Goal: Share content: Share content

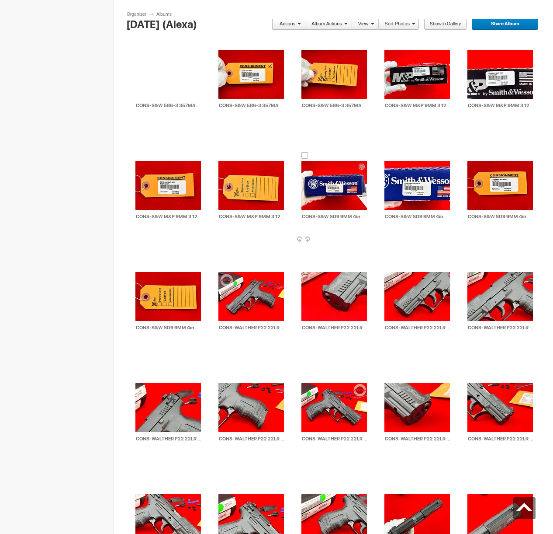
scroll to position [13387, 0]
click at [222, 267] on div at bounding box center [222, 266] width 7 height 7
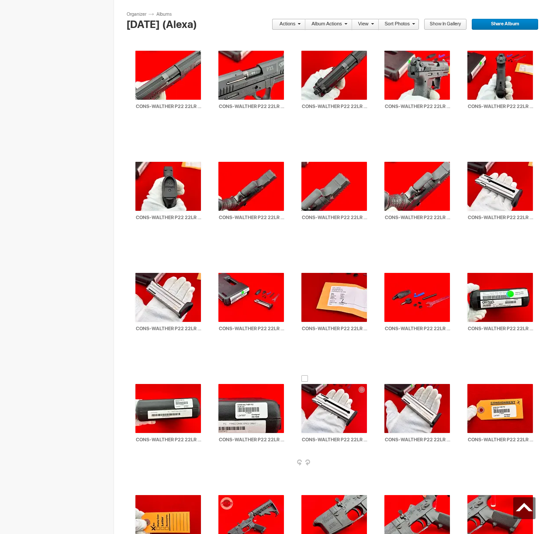
scroll to position [14165, 0]
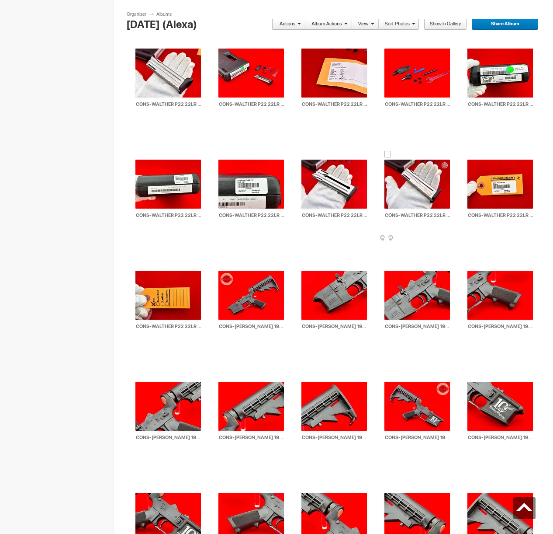
click at [390, 155] on div at bounding box center [388, 154] width 7 height 7
click at [221, 153] on div at bounding box center [222, 154] width 7 height 7
click at [299, 25] on span at bounding box center [297, 23] width 5 height 5
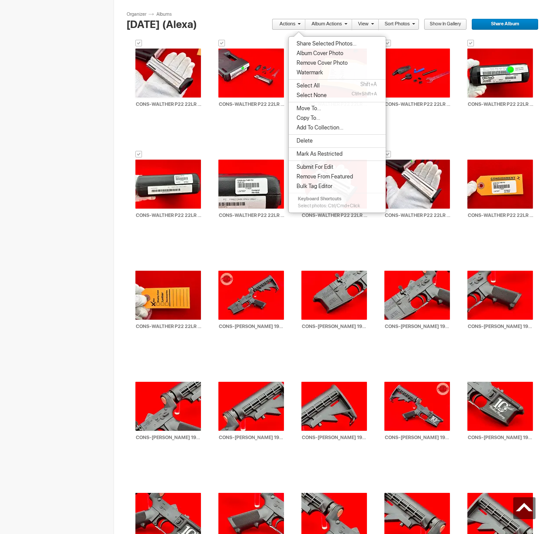
click at [303, 45] on span "Share Selected Photos..." at bounding box center [325, 43] width 63 height 7
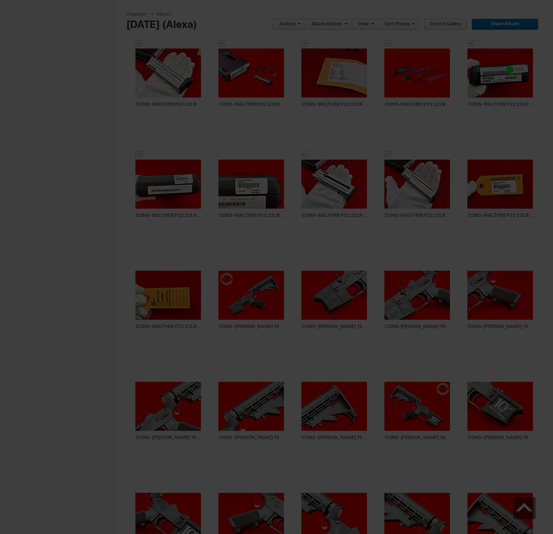
type textarea "<!-- [DOMAIN_NAME] image hosting. HTML Bulk Share code Starts Here --> <div sty…"
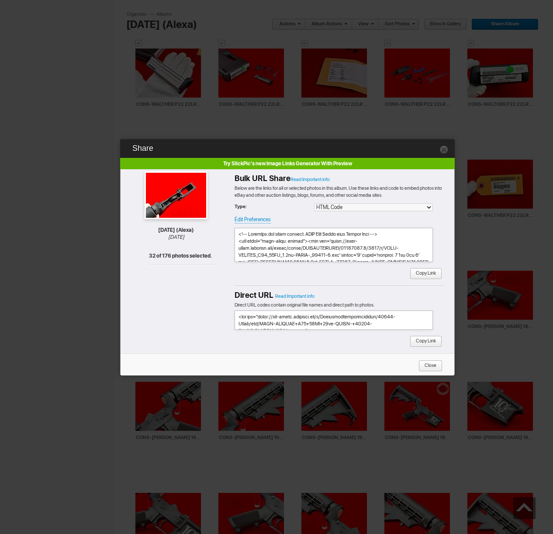
click at [425, 274] on span "Copy Link" at bounding box center [423, 273] width 26 height 11
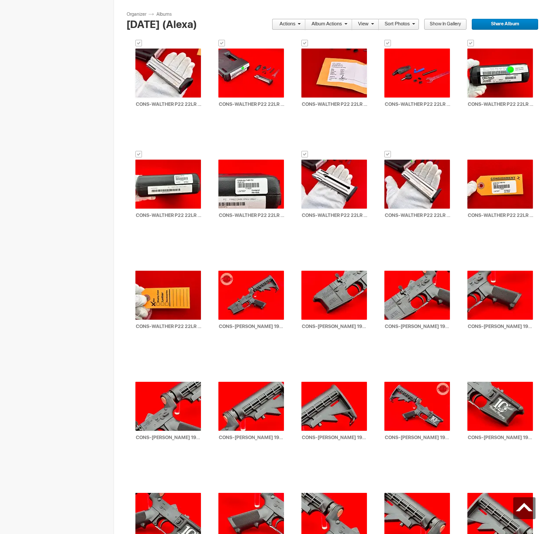
click at [288, 25] on link "Actions" at bounding box center [286, 24] width 29 height 11
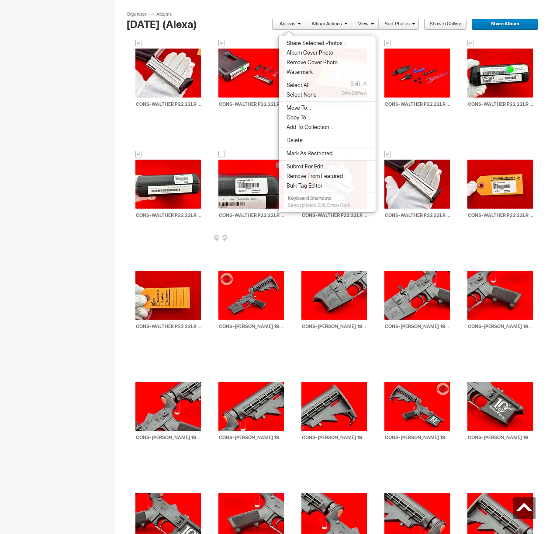
click at [222, 153] on div at bounding box center [222, 154] width 7 height 7
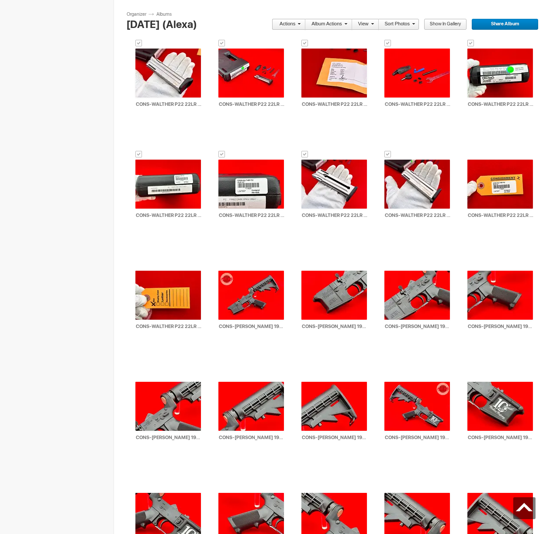
click at [288, 22] on link "Actions" at bounding box center [286, 24] width 29 height 11
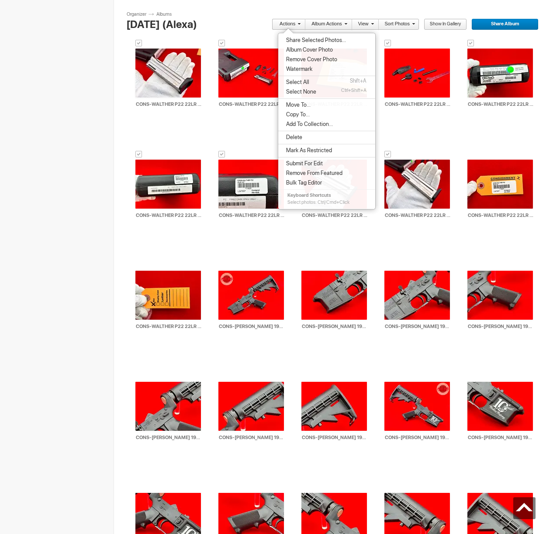
click at [299, 106] on span "Move To..." at bounding box center [297, 104] width 27 height 7
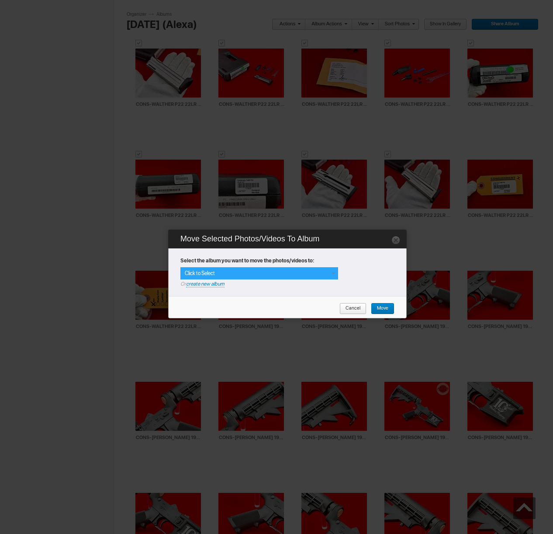
click at [309, 276] on div "Click to Select" at bounding box center [260, 273] width 158 height 12
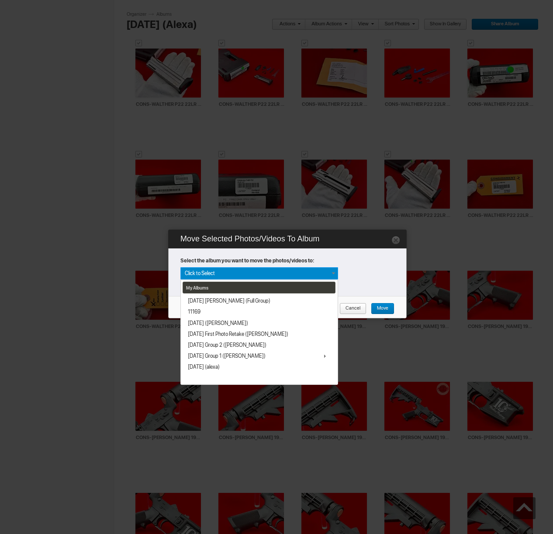
scroll to position [51, 0]
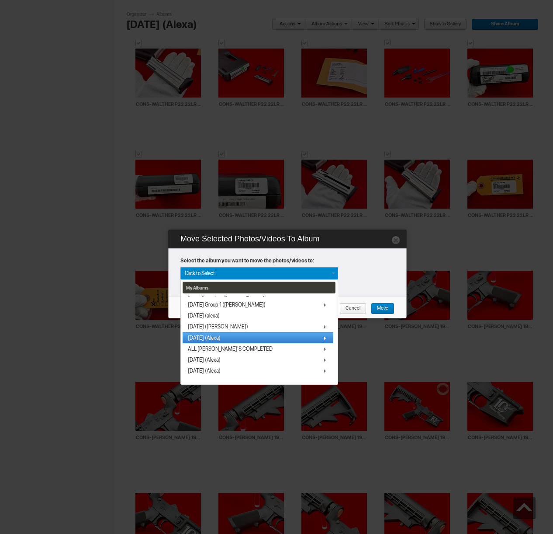
click at [218, 341] on link "[DATE] (Alexa)" at bounding box center [258, 337] width 151 height 11
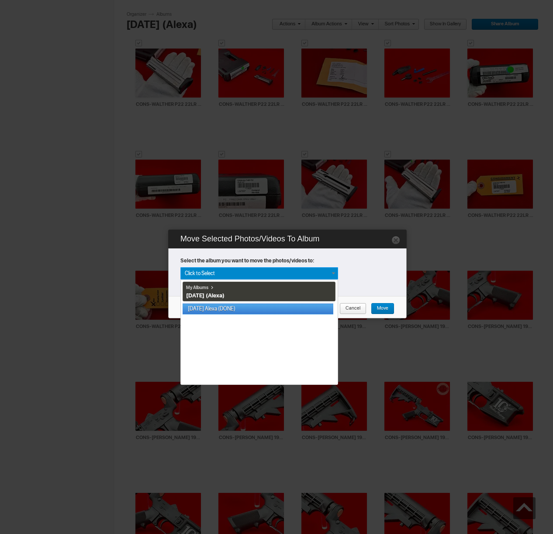
click at [233, 310] on link "[DATE] Alexa (DONE)" at bounding box center [258, 308] width 151 height 11
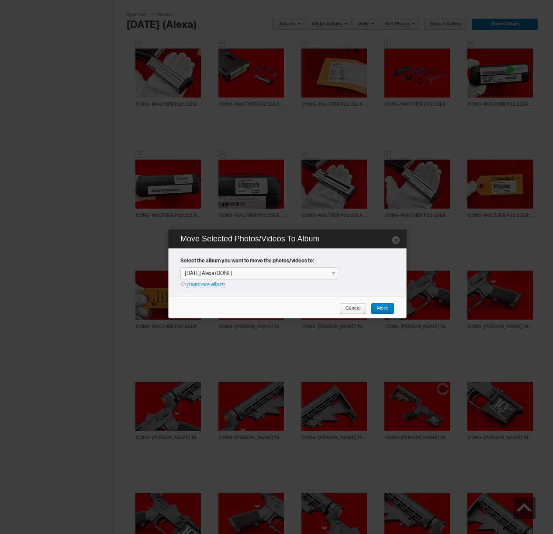
click at [378, 307] on span "Move" at bounding box center [379, 308] width 17 height 11
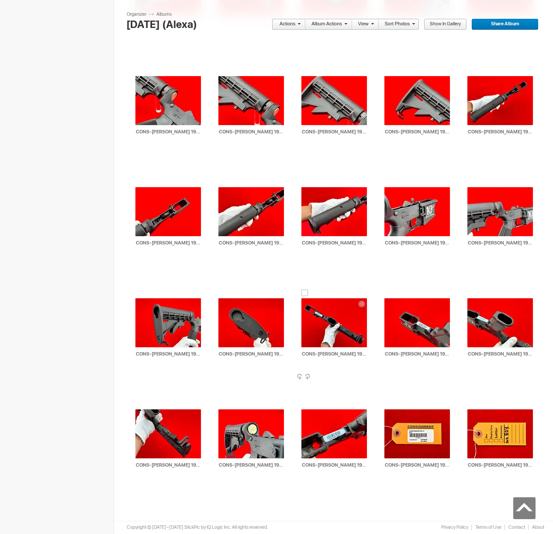
scroll to position [13916, 0]
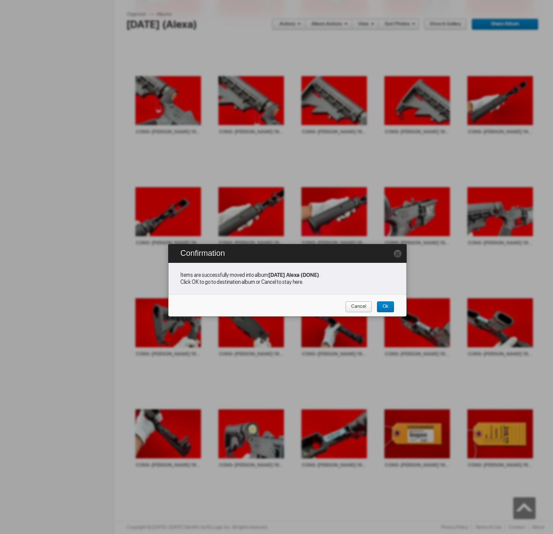
click at [352, 308] on span "Cancel" at bounding box center [355, 306] width 21 height 11
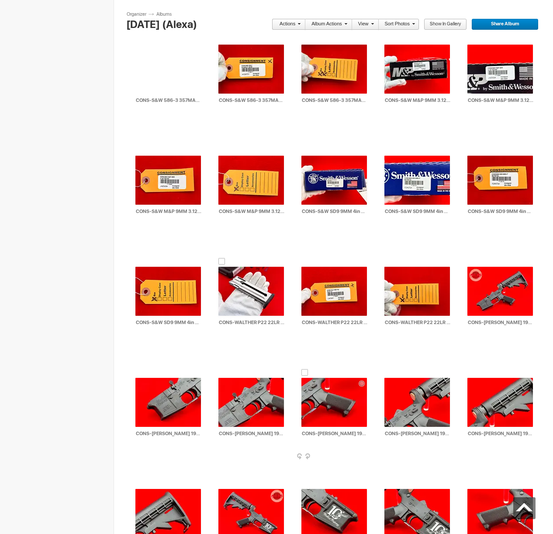
scroll to position [13457, 0]
